Goal: Check status: Check status

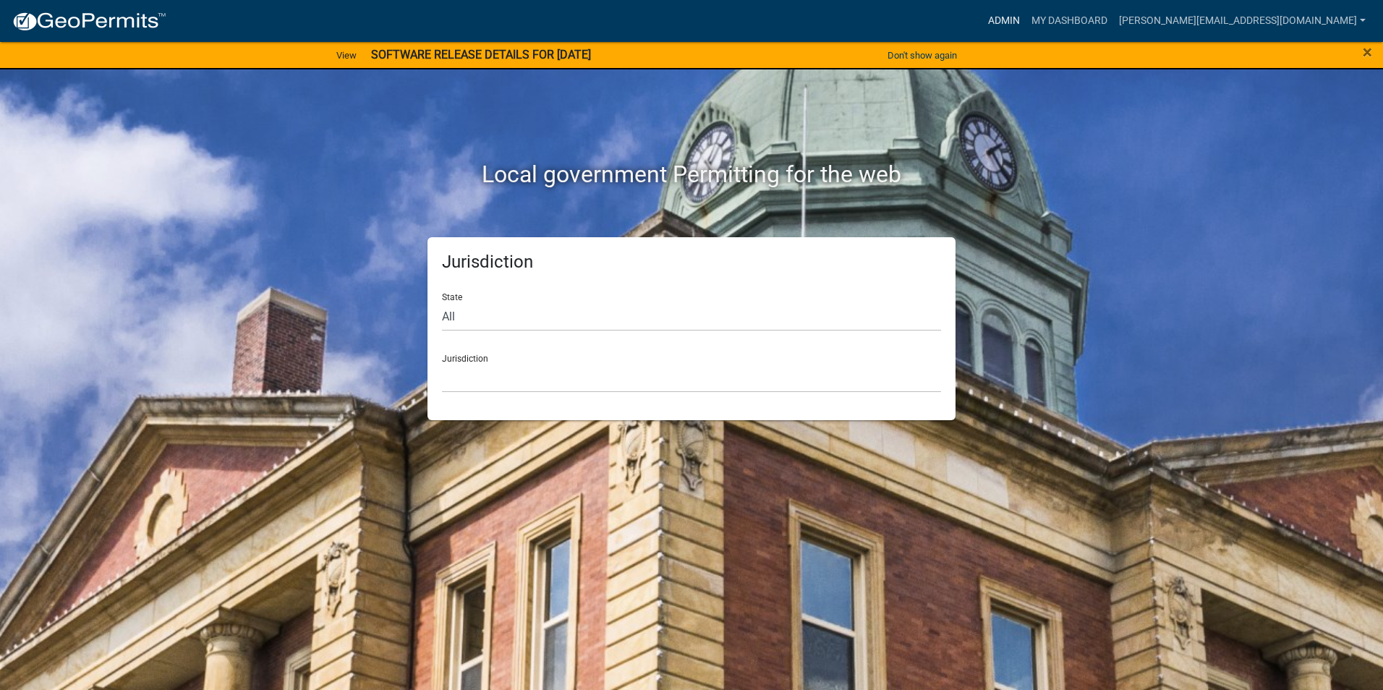
click at [1026, 19] on link "Admin" at bounding box center [1003, 20] width 43 height 27
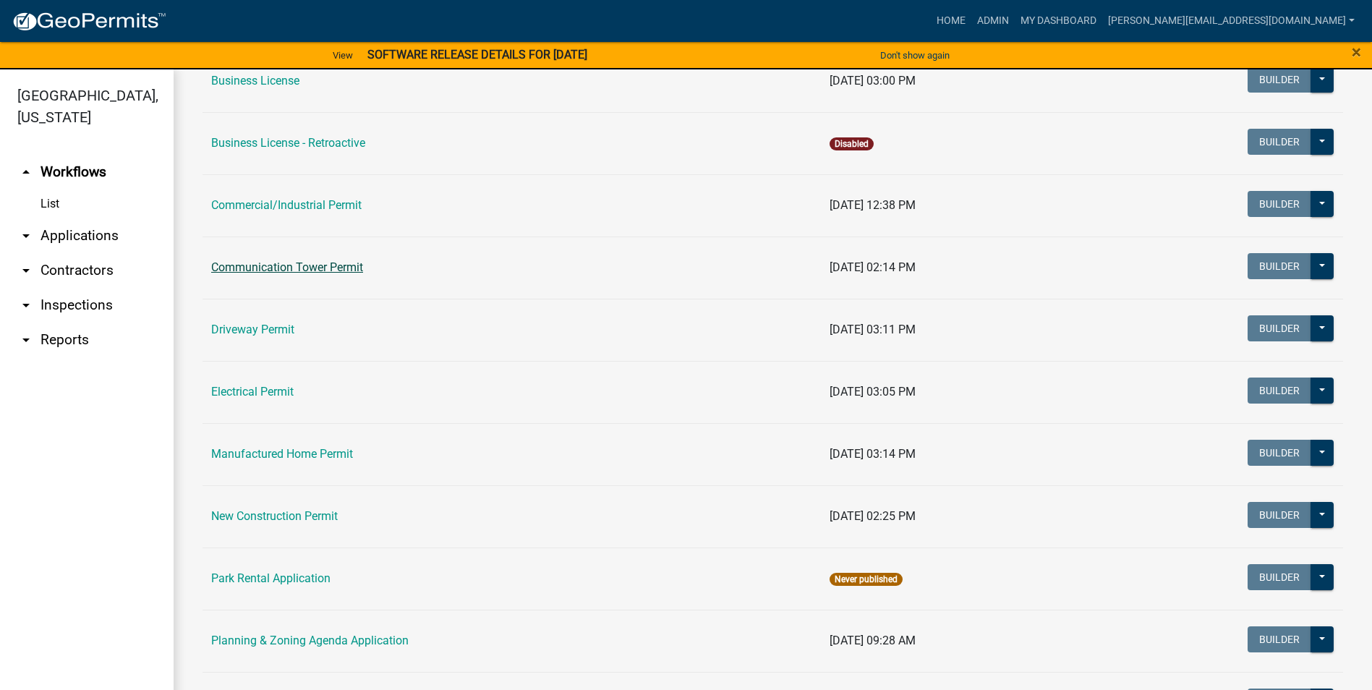
scroll to position [434, 0]
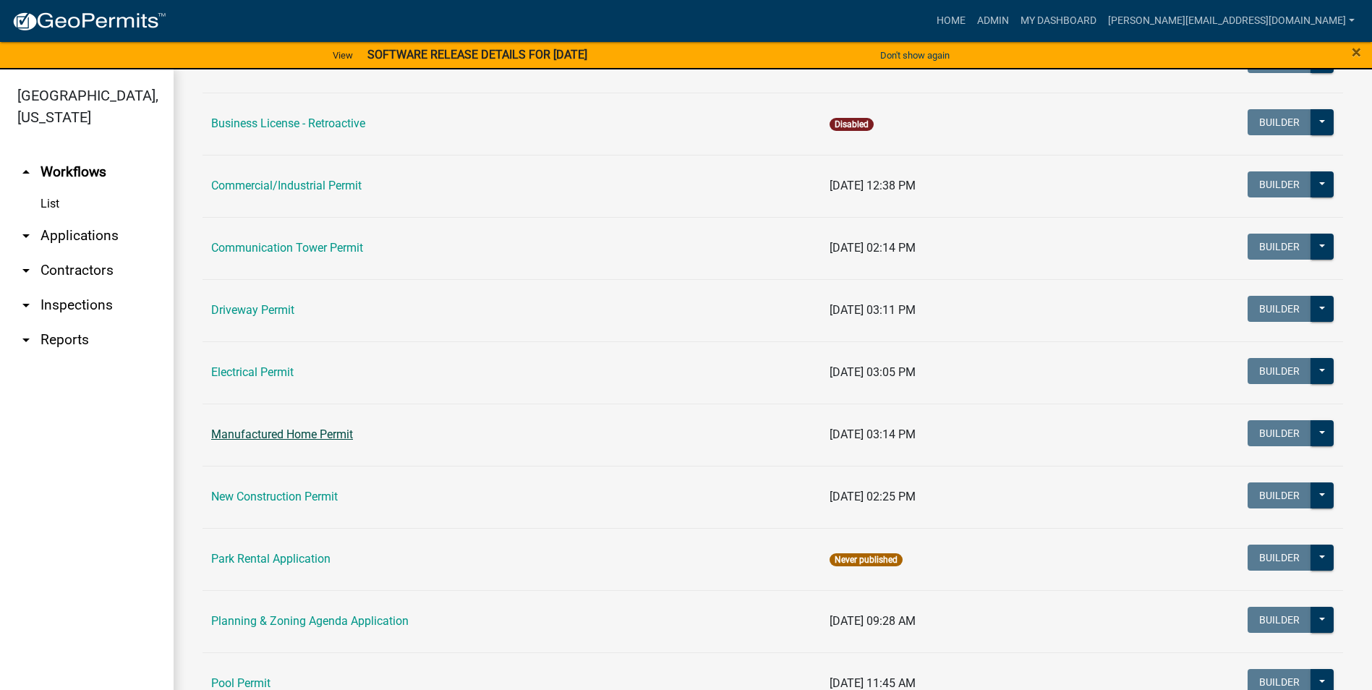
click at [323, 429] on link "Manufactured Home Permit" at bounding box center [282, 435] width 142 height 14
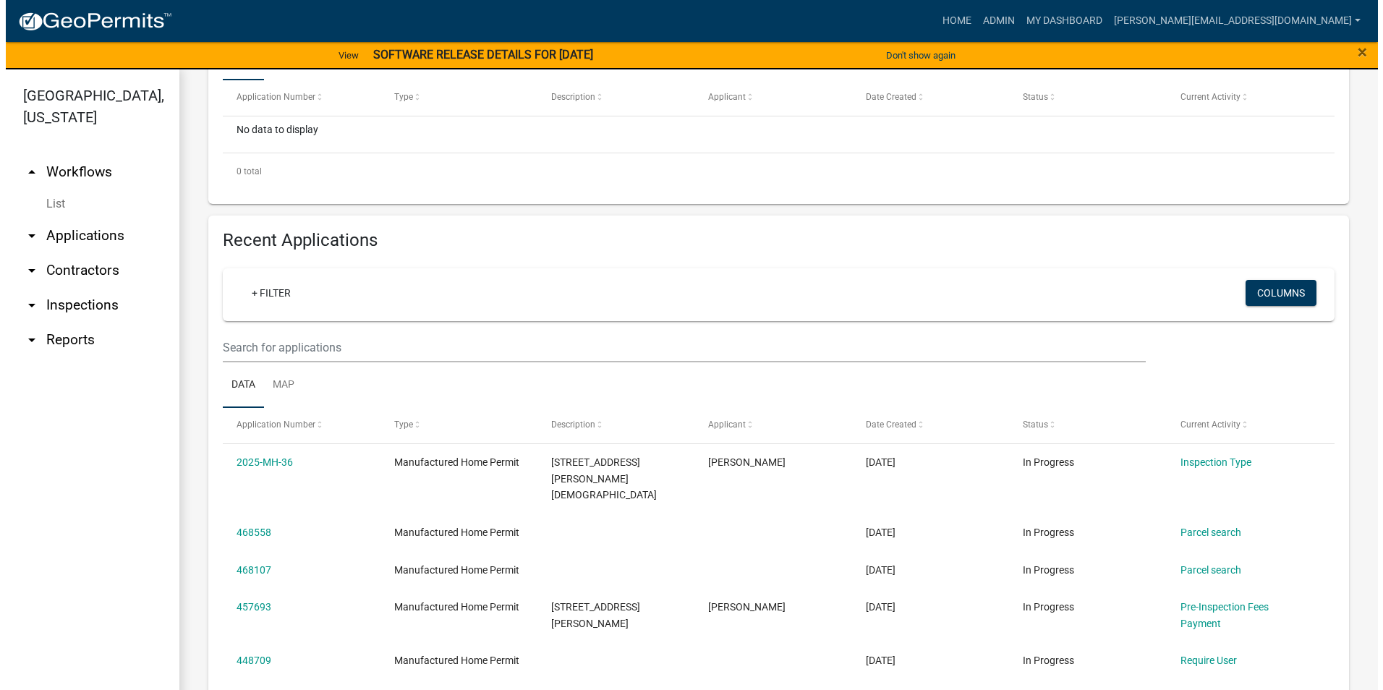
scroll to position [434, 0]
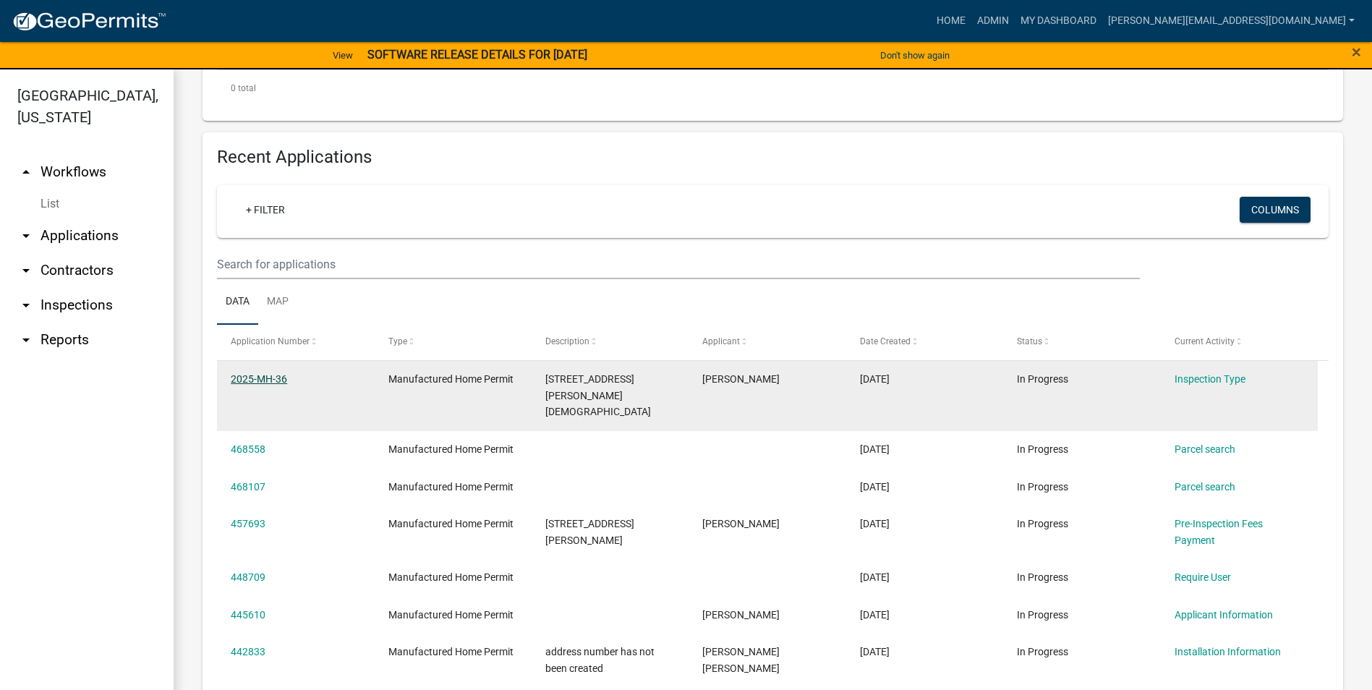
click at [266, 378] on link "2025-MH-36" at bounding box center [259, 379] width 56 height 12
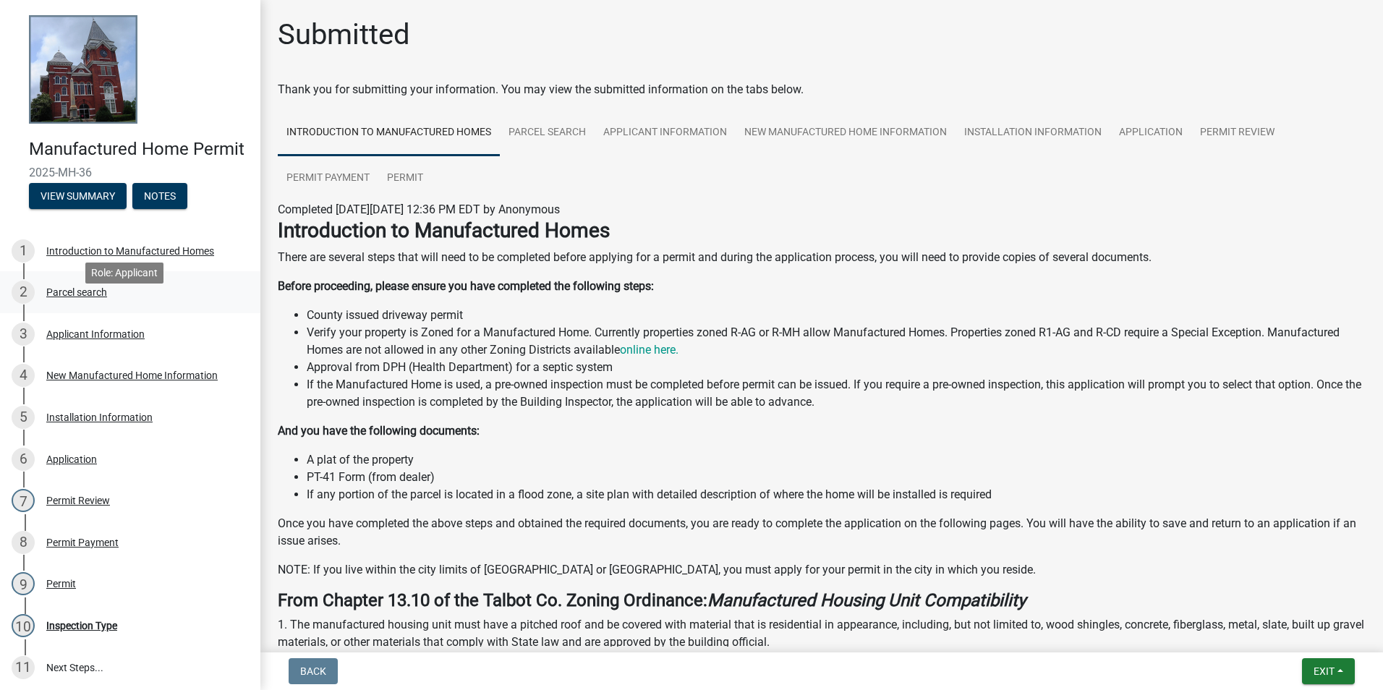
click at [81, 297] on div "Parcel search" at bounding box center [76, 292] width 61 height 10
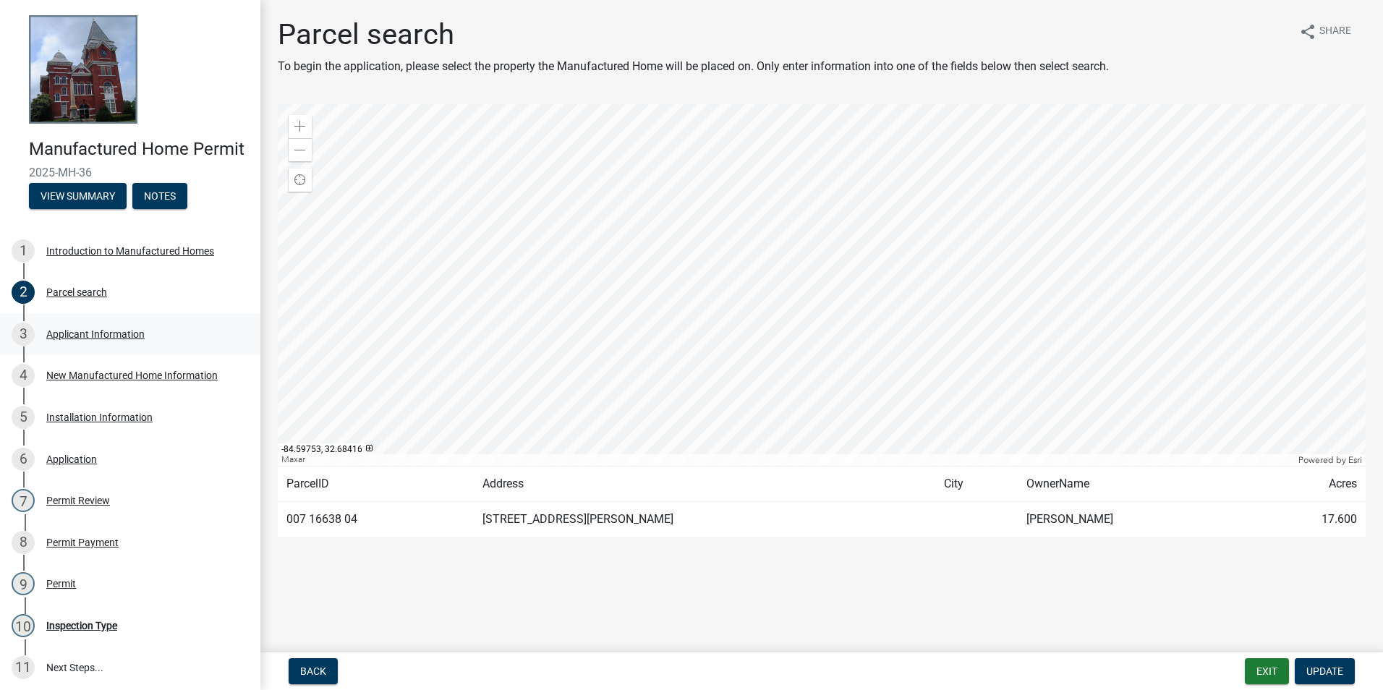
click at [116, 339] on div "Applicant Information" at bounding box center [95, 334] width 98 height 10
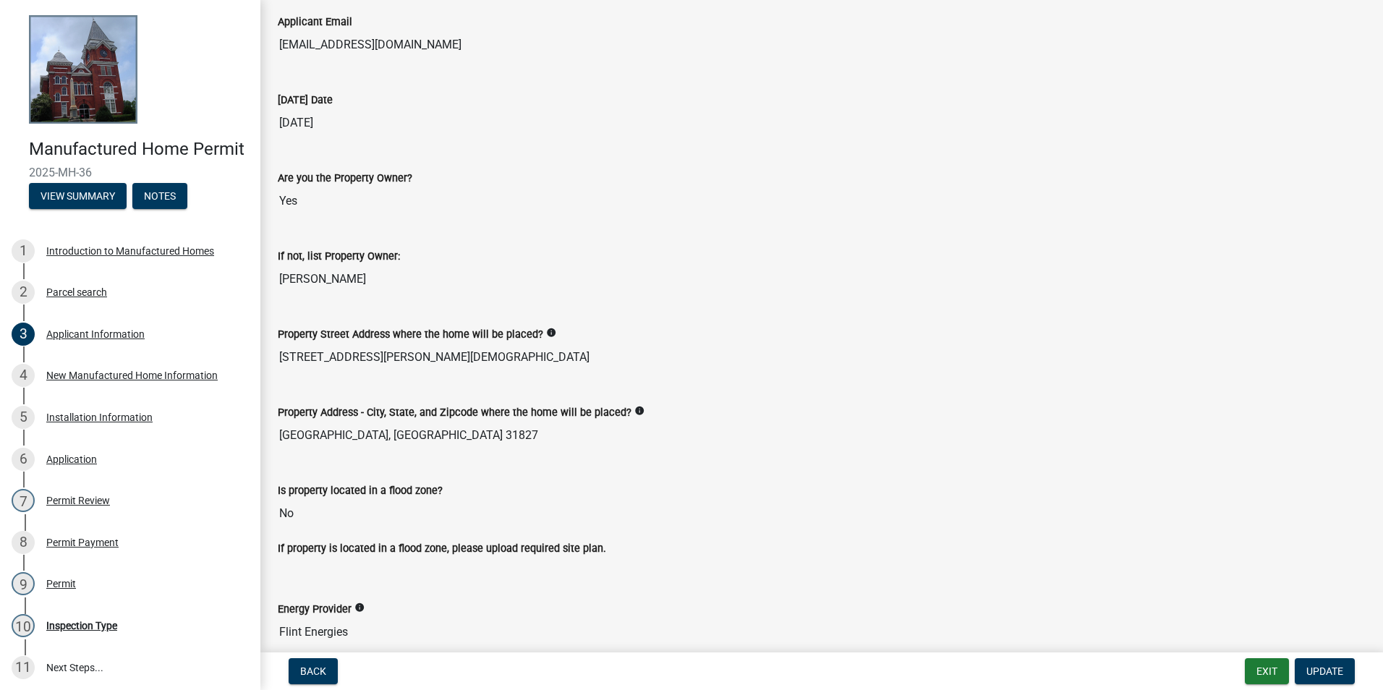
scroll to position [142, 0]
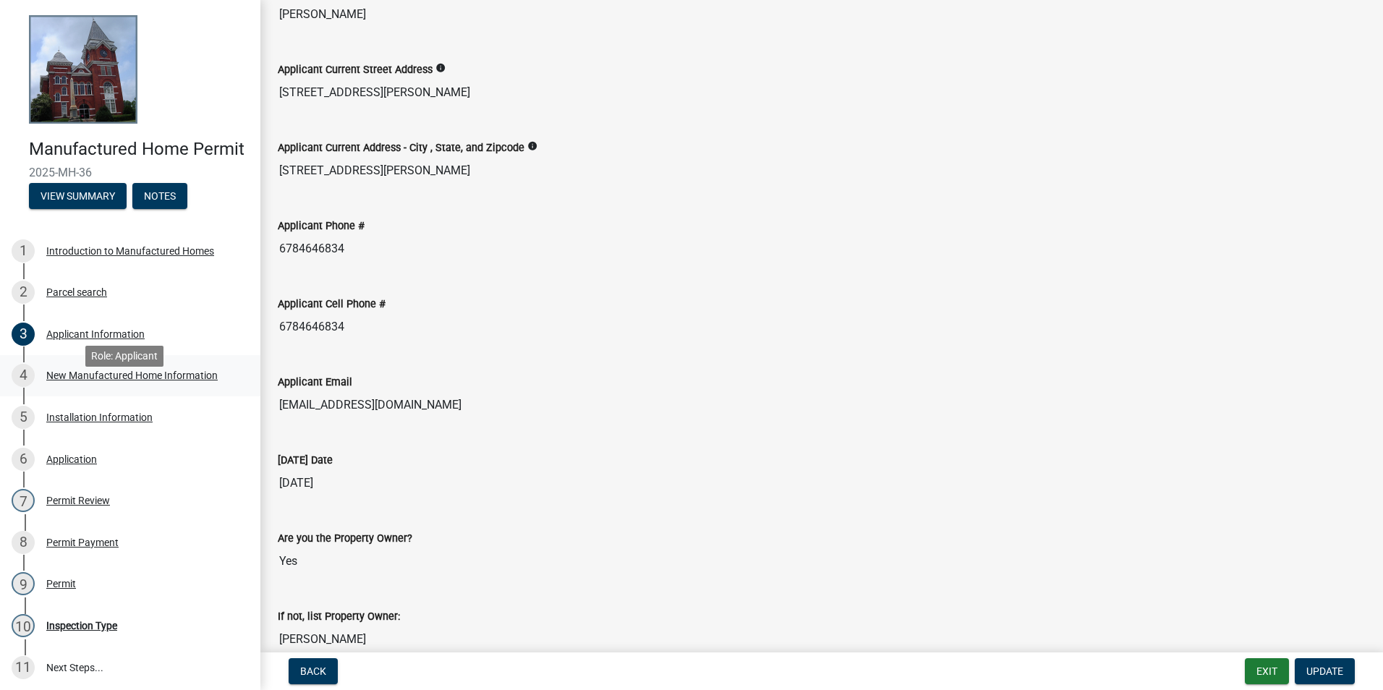
click at [156, 381] on div "New Manufactured Home Information" at bounding box center [131, 375] width 171 height 10
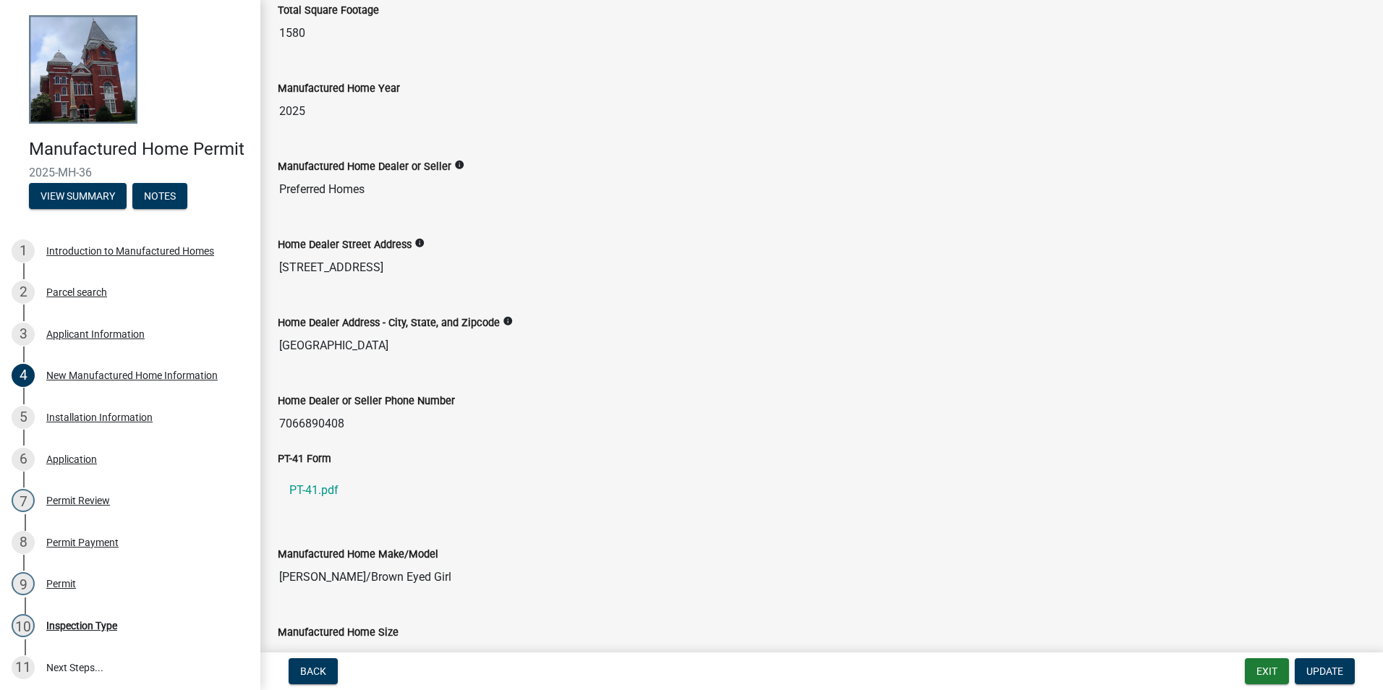
scroll to position [362, 0]
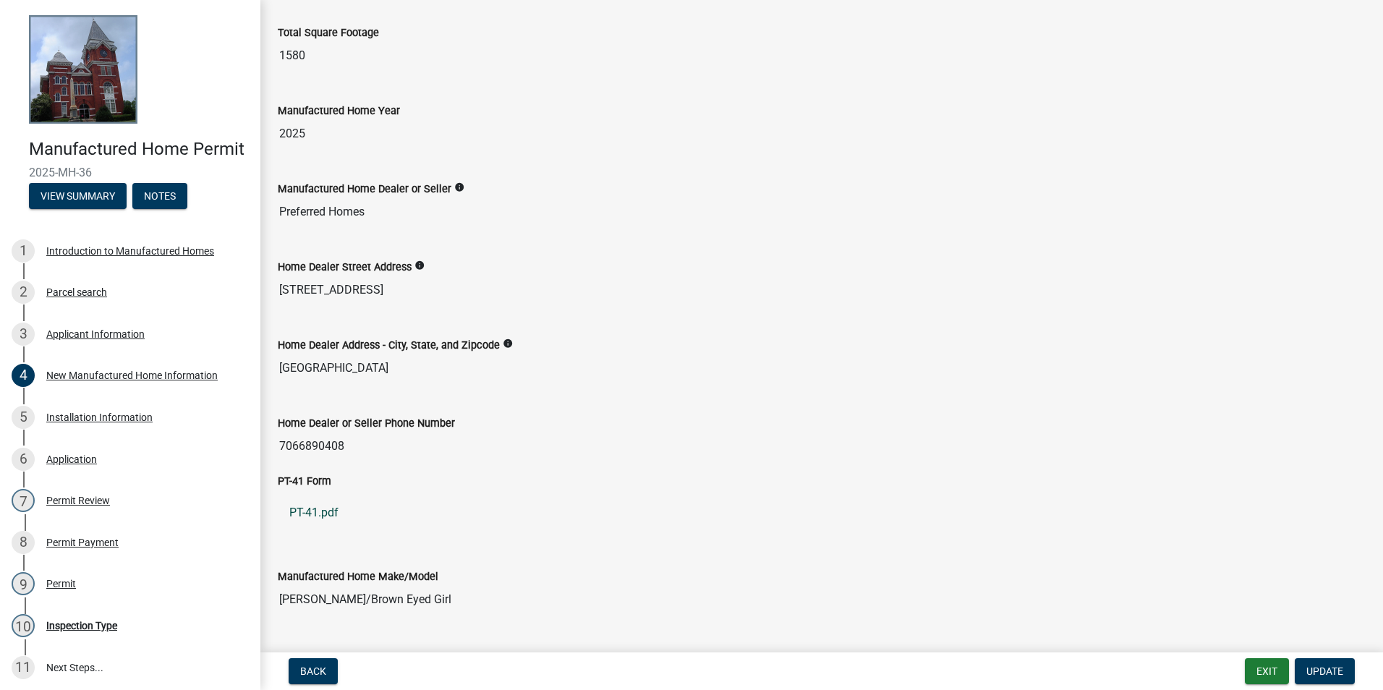
click at [318, 508] on link "PT-41.pdf" at bounding box center [822, 513] width 1088 height 35
click at [61, 464] on div "Application" at bounding box center [71, 459] width 51 height 10
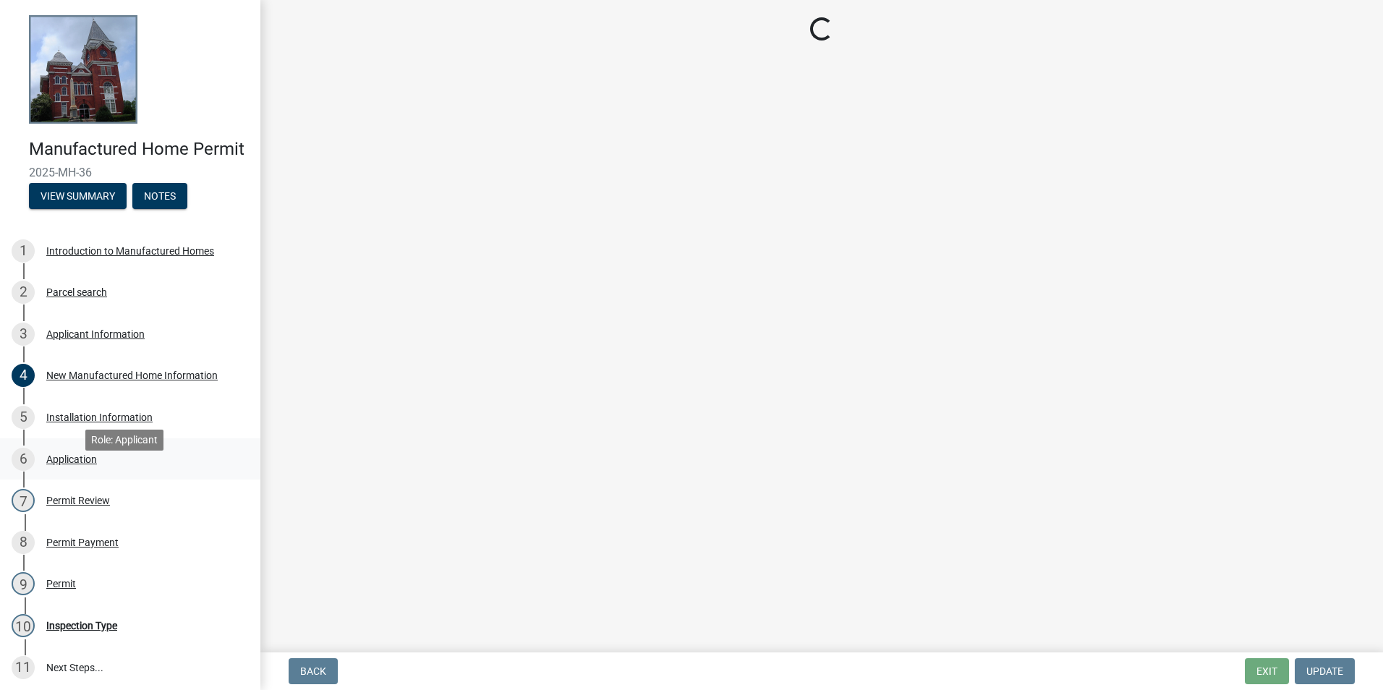
scroll to position [0, 0]
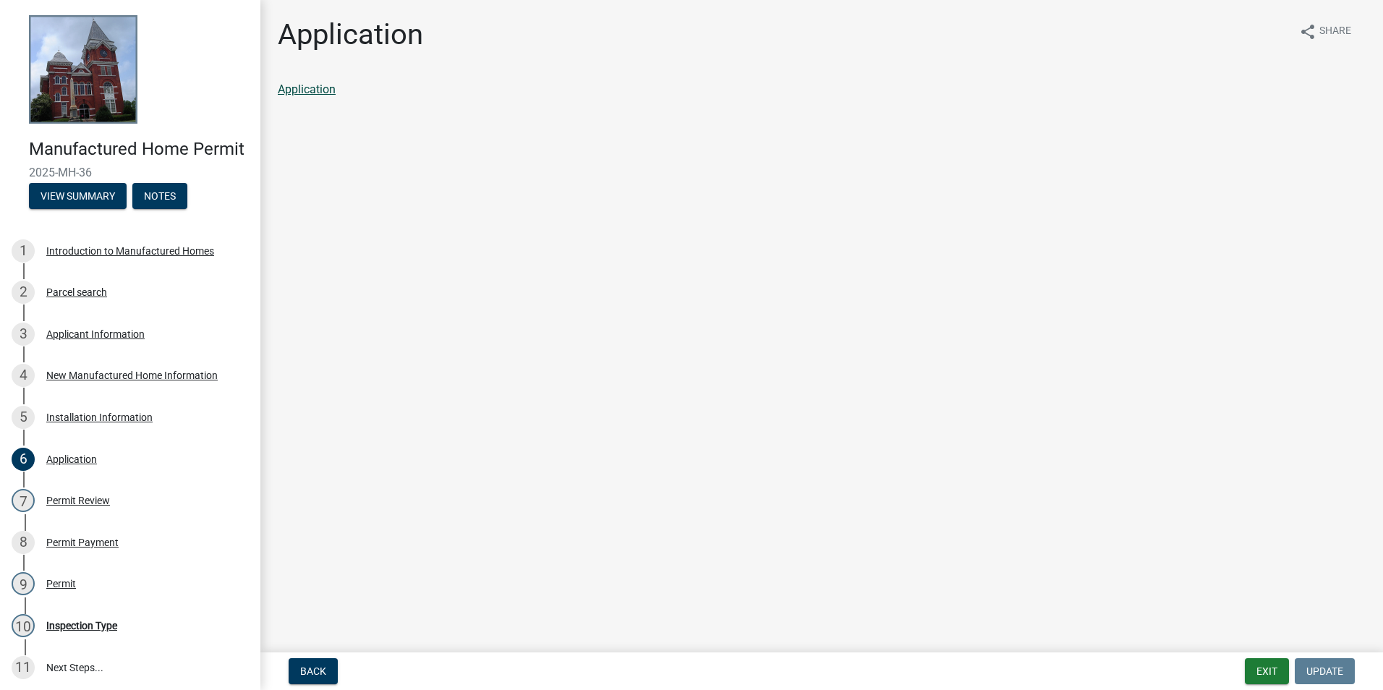
click at [328, 92] on link "Application" at bounding box center [307, 89] width 58 height 14
click at [53, 589] on div "Permit" at bounding box center [61, 584] width 30 height 10
click at [307, 88] on link "Permit" at bounding box center [294, 89] width 33 height 14
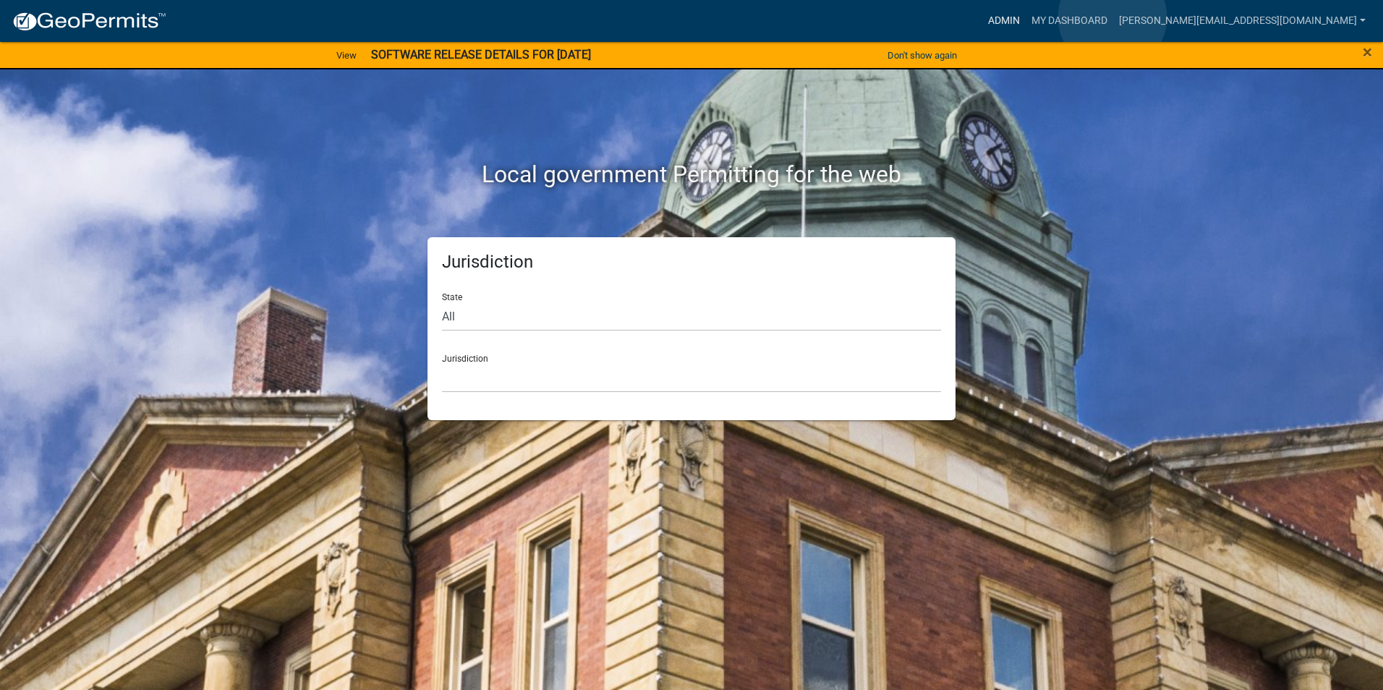
click at [1026, 17] on link "Admin" at bounding box center [1003, 20] width 43 height 27
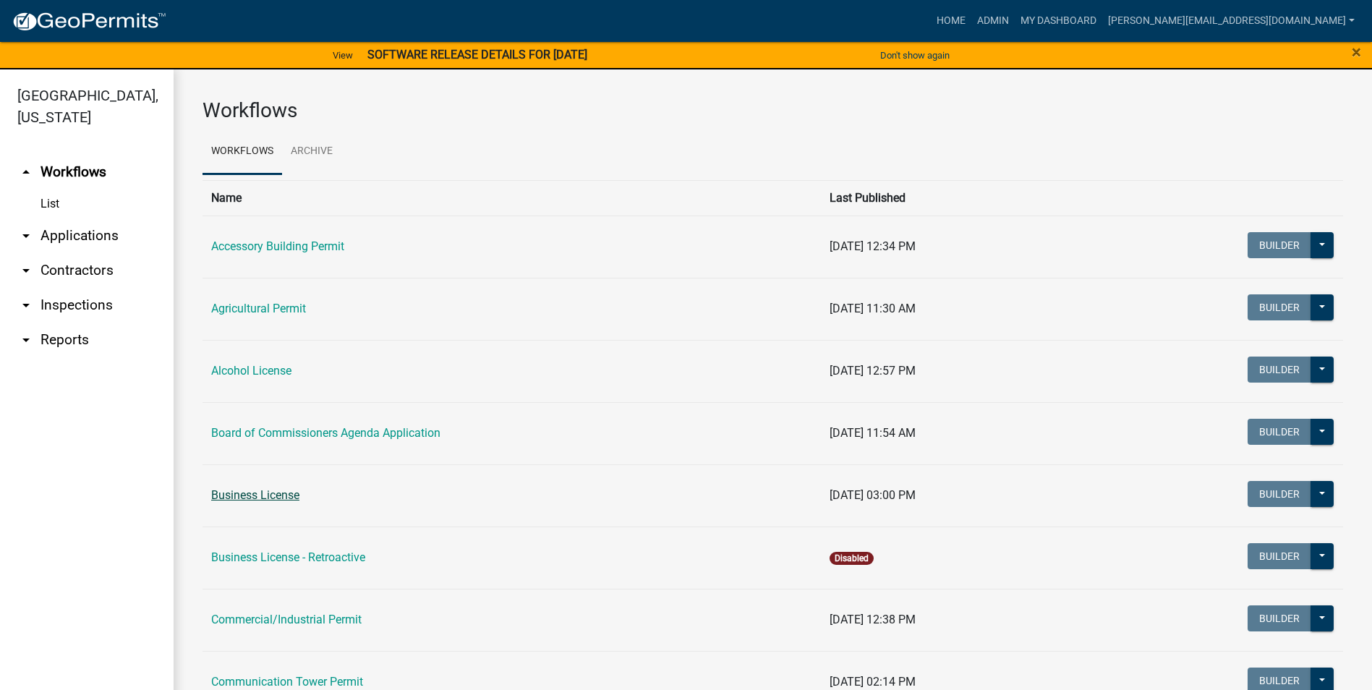
click at [279, 500] on link "Business License" at bounding box center [255, 495] width 88 height 14
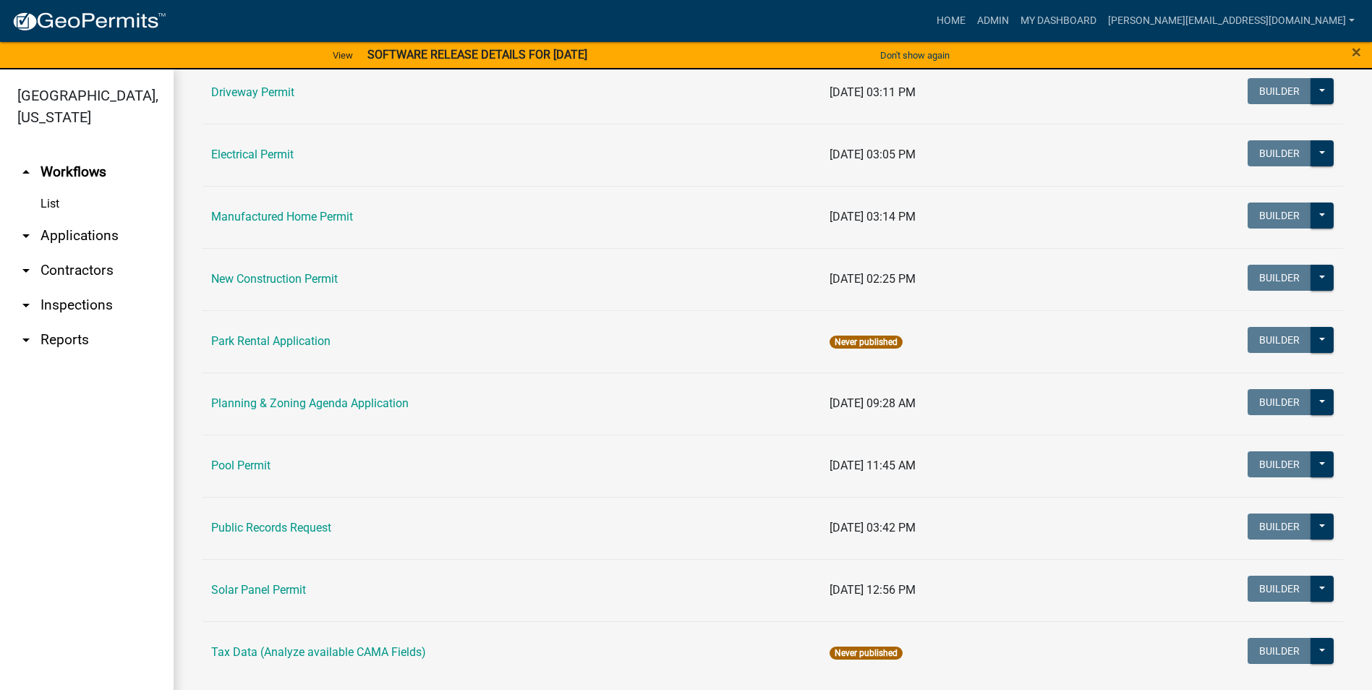
scroll to position [668, 0]
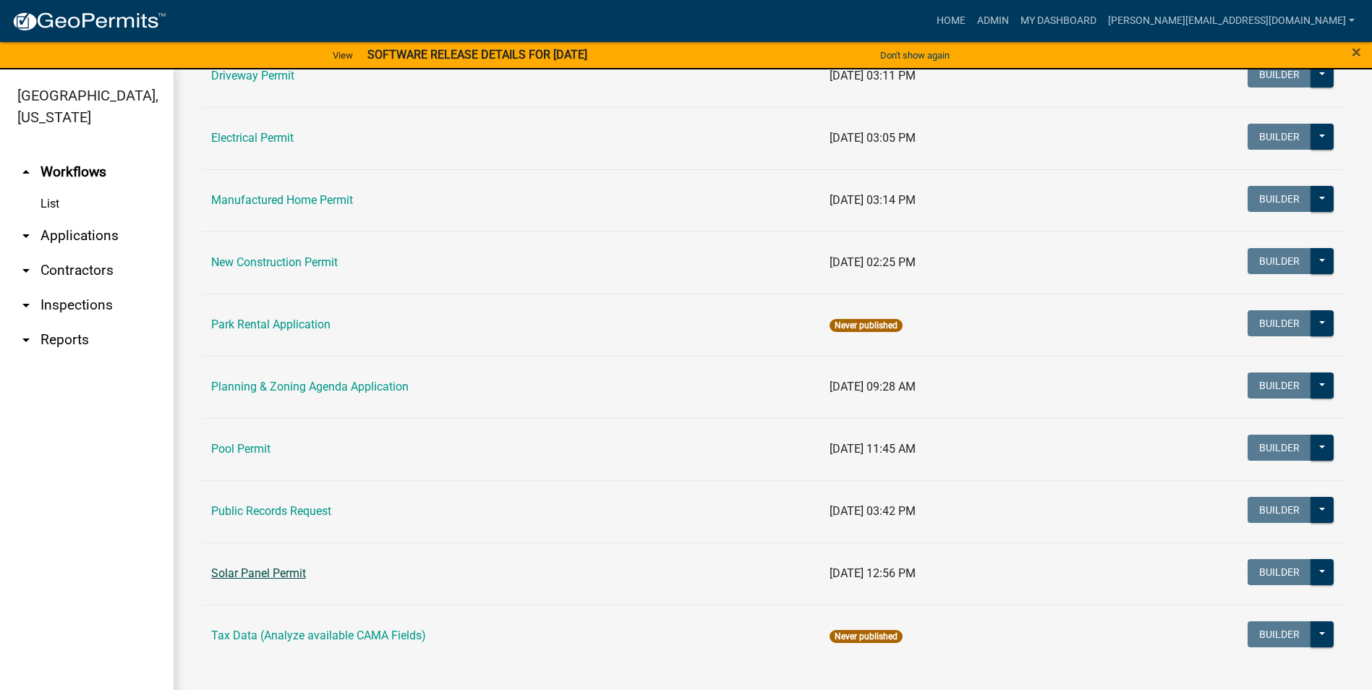
click at [304, 574] on link "Solar Panel Permit" at bounding box center [258, 573] width 95 height 14
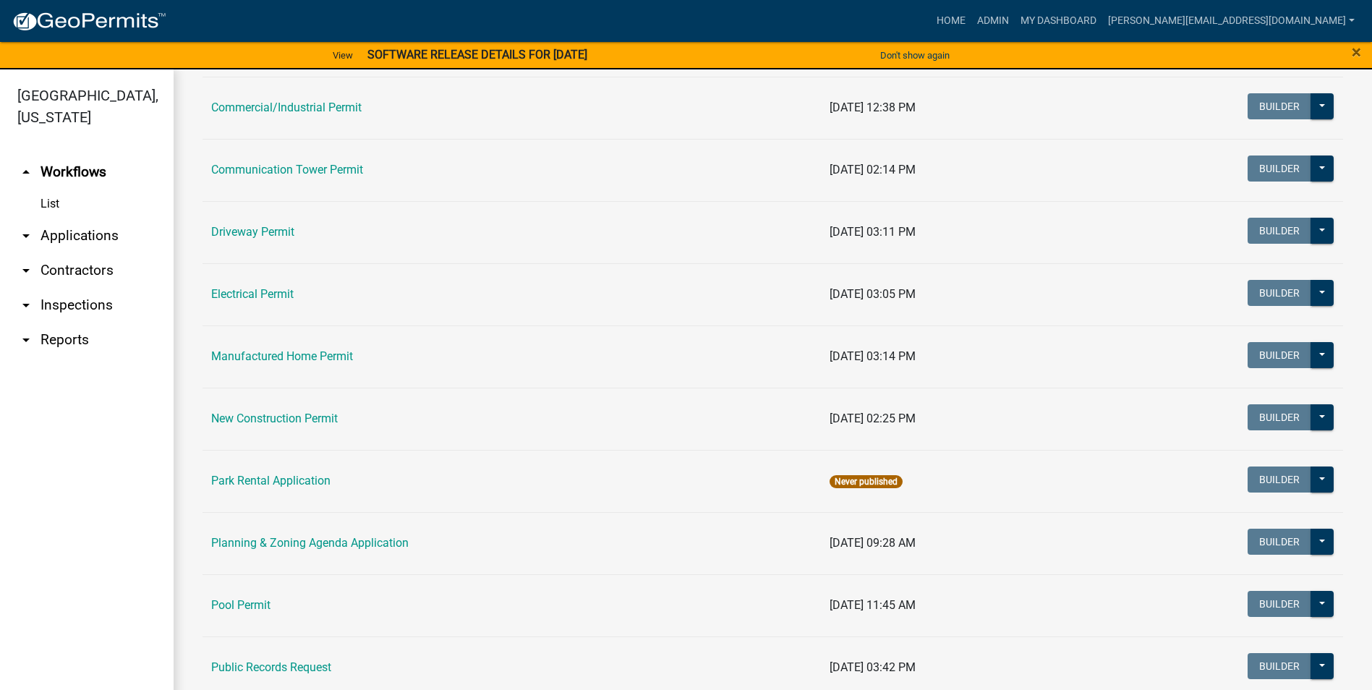
scroll to position [506, 0]
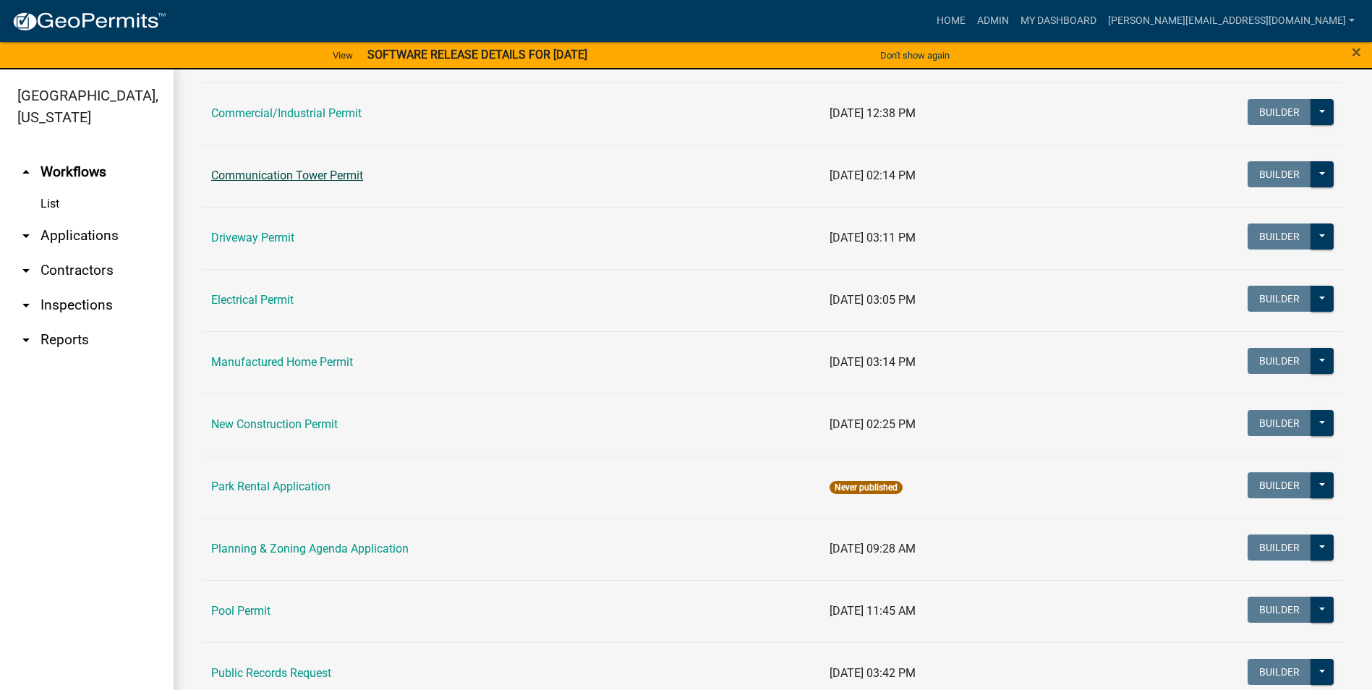
click at [292, 172] on link "Communication Tower Permit" at bounding box center [287, 176] width 152 height 14
